Goal: Task Accomplishment & Management: Use online tool/utility

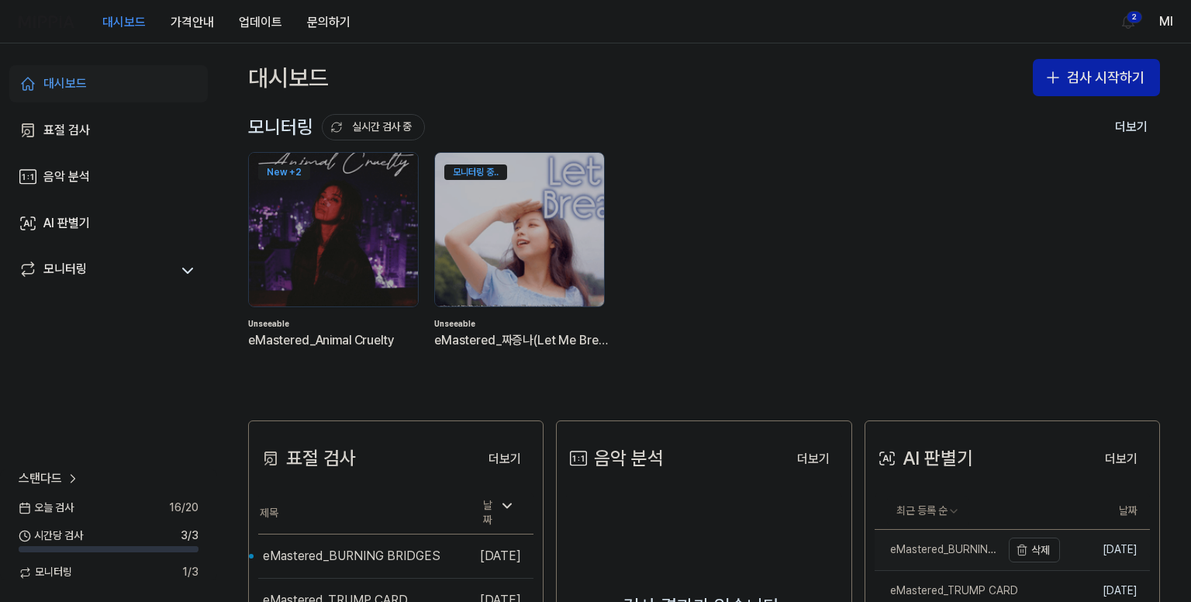
click at [938, 546] on div "eMastered_BURNING BRIDGES" at bounding box center [937, 550] width 126 height 16
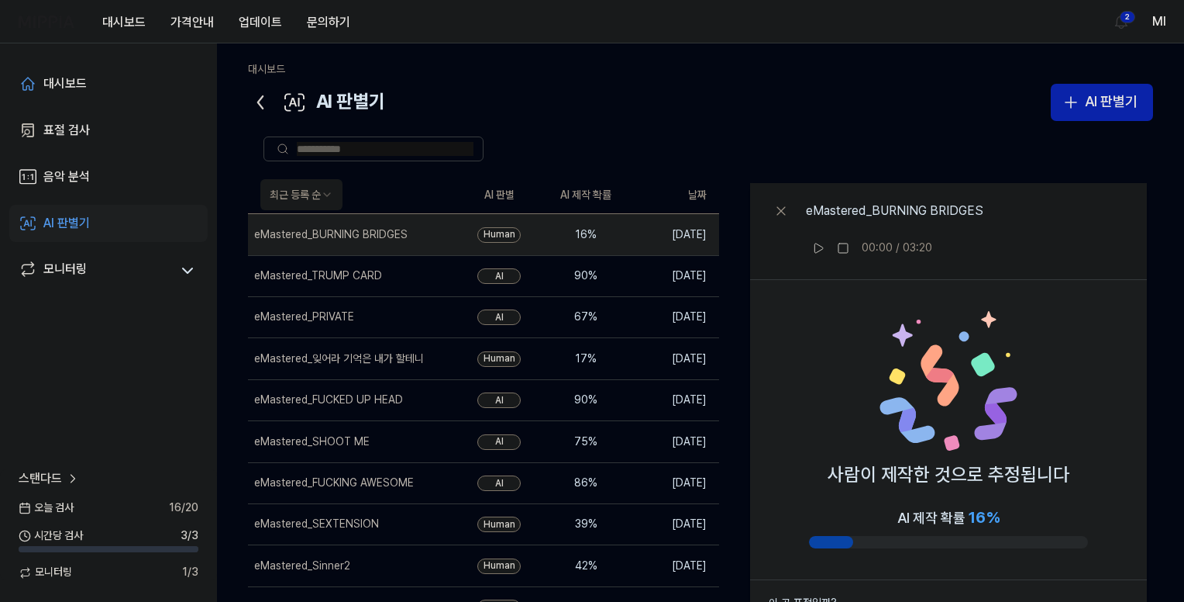
click at [254, 104] on icon at bounding box center [260, 102] width 25 height 25
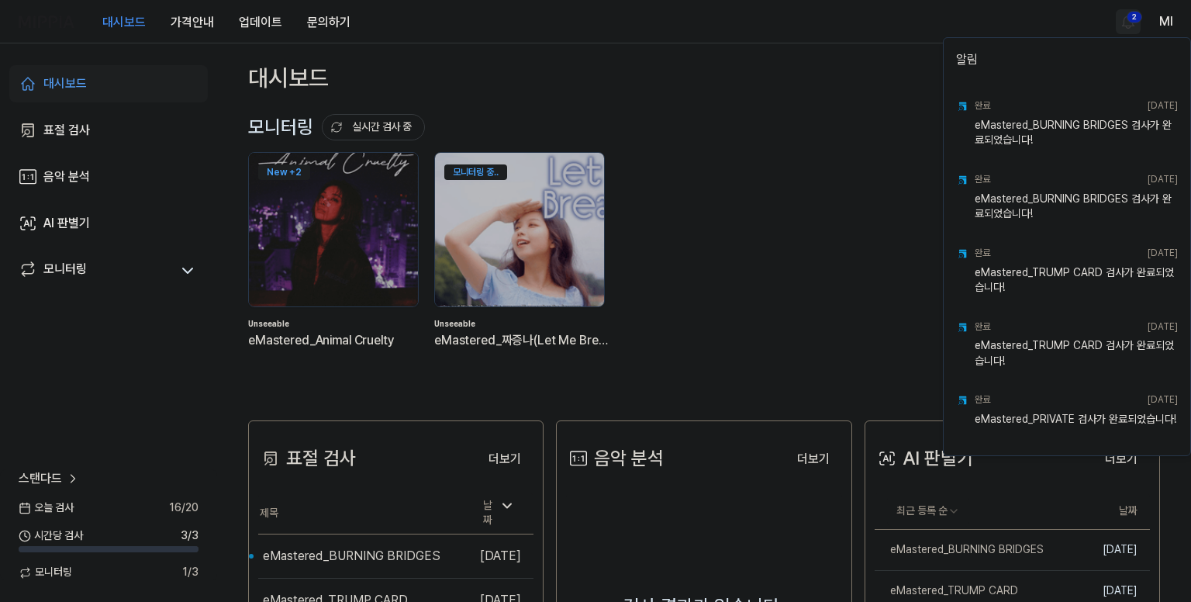
click at [1129, 19] on html "대시보드 가격안내 업데이트 문의하기 2 Ml 대시보드 표절 검사 음악 분석 AI 판별기 모니터링 스탠다드 오늘 검사 16 / 20 시간당 검사…" at bounding box center [595, 301] width 1191 height 602
click at [832, 47] on html "대시보드 가격안내 업데이트 문의하기 Ml 대시보드 표절 검사 음악 분석 AI 판별기 모니터링 스탠다드 오늘 검사 16 / 20 시간당 검사 3…" at bounding box center [595, 301] width 1191 height 602
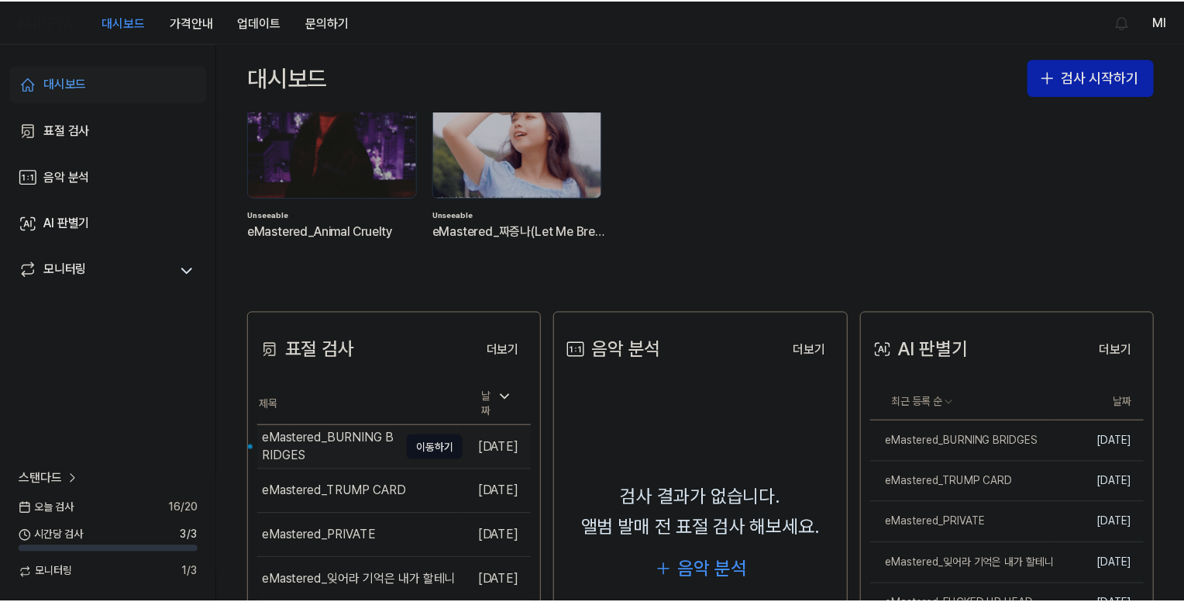
scroll to position [155, 0]
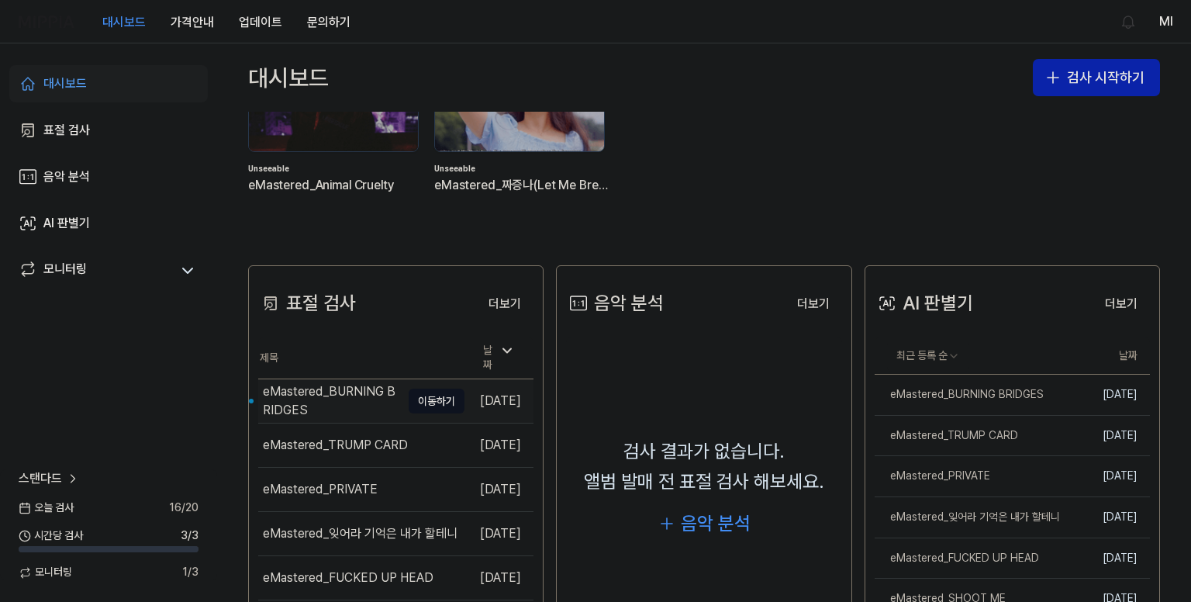
click at [328, 382] on div "eMastered_BURNING BRIDGES" at bounding box center [332, 400] width 138 height 37
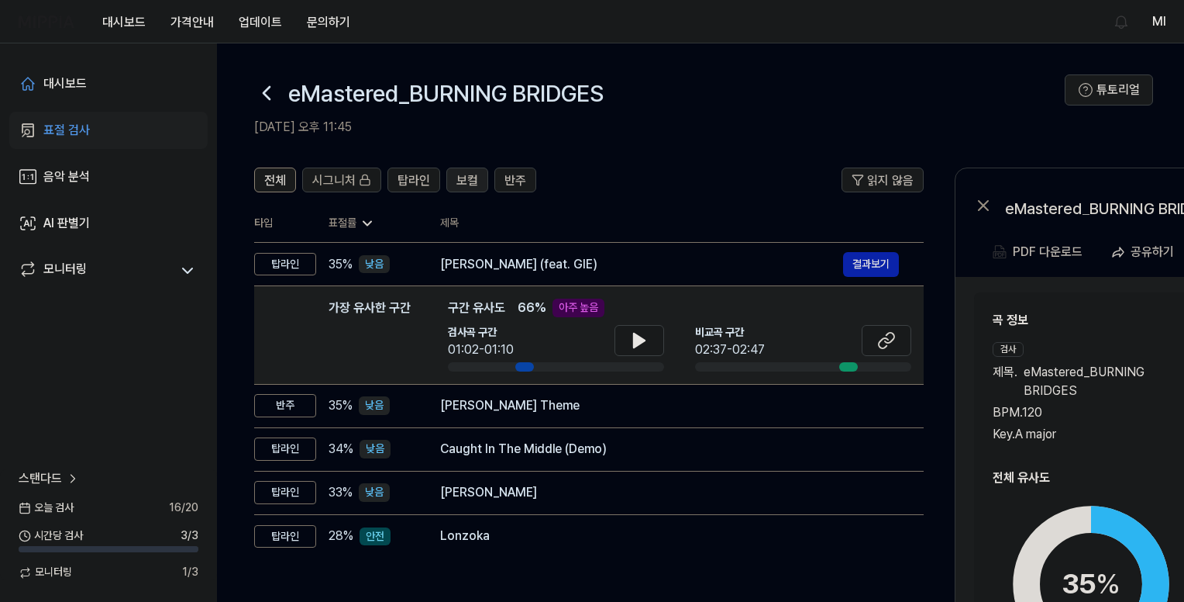
click at [459, 176] on span "보컬" at bounding box center [468, 180] width 22 height 19
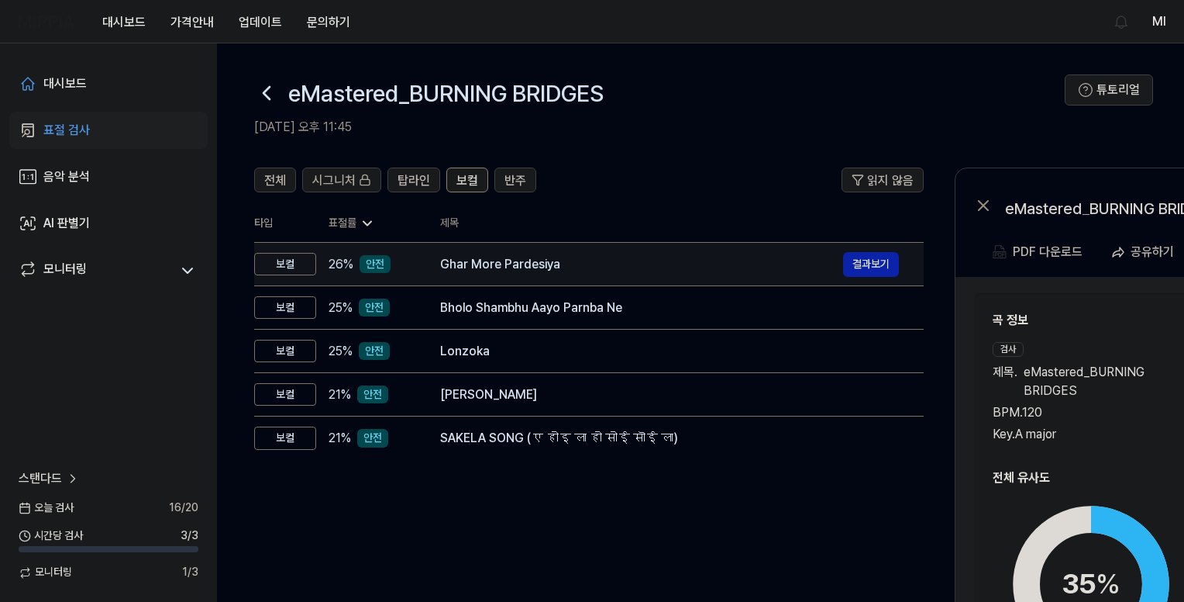
click at [472, 266] on div "Ghar More Pardesiya" at bounding box center [641, 264] width 403 height 19
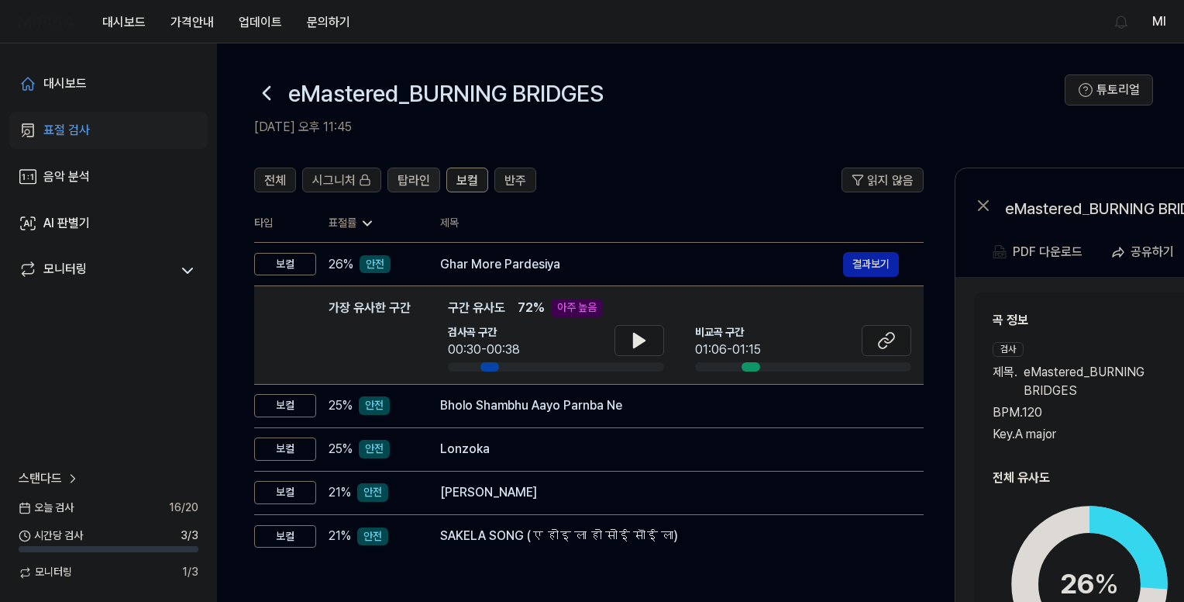
click at [412, 174] on span "탑라인" at bounding box center [414, 180] width 33 height 19
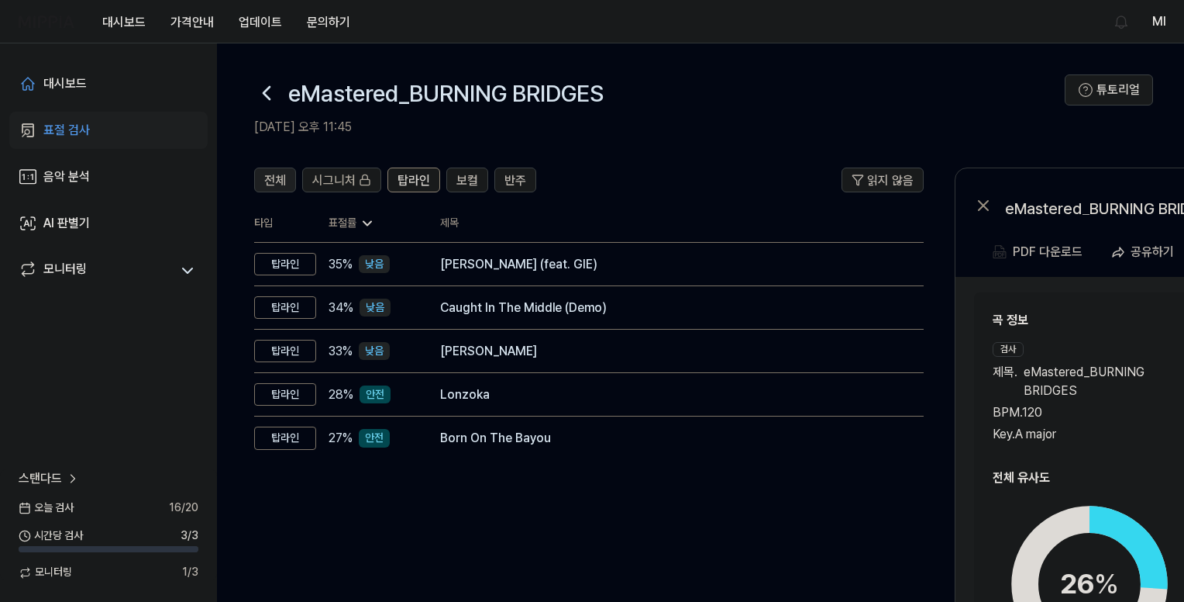
click at [264, 181] on span "전체" at bounding box center [275, 180] width 22 height 19
